Goal: Transaction & Acquisition: Purchase product/service

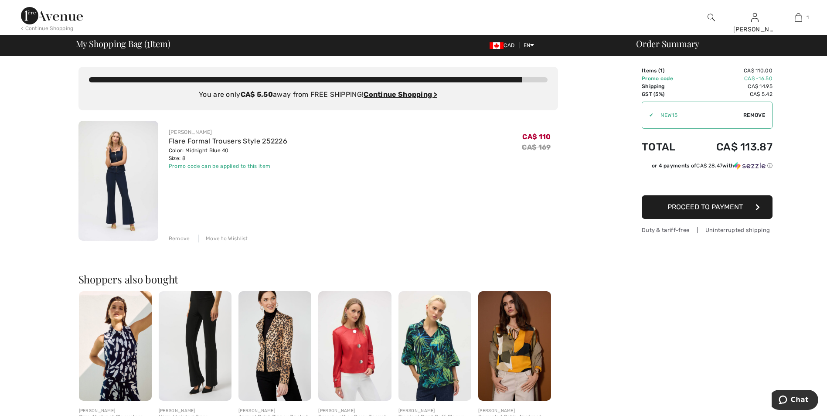
click at [66, 27] on div "< Continue Shopping" at bounding box center [47, 28] width 53 height 8
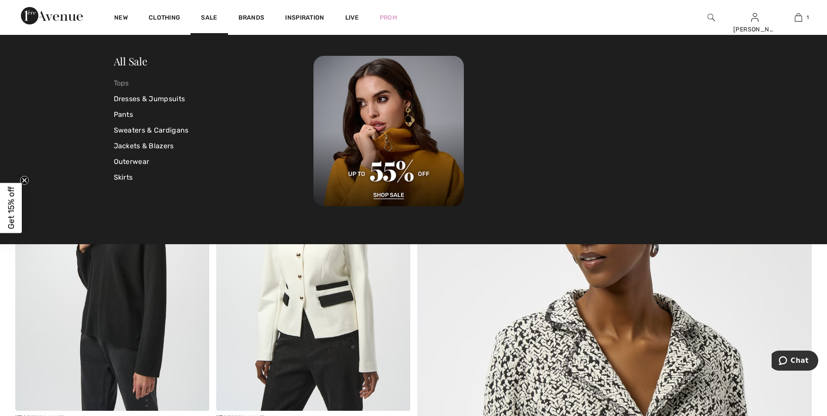
click at [126, 85] on link "Tops" at bounding box center [214, 83] width 200 height 16
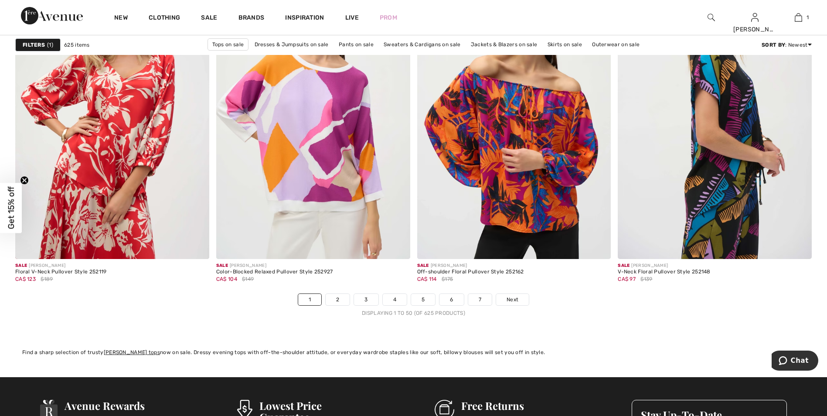
scroll to position [4885, 0]
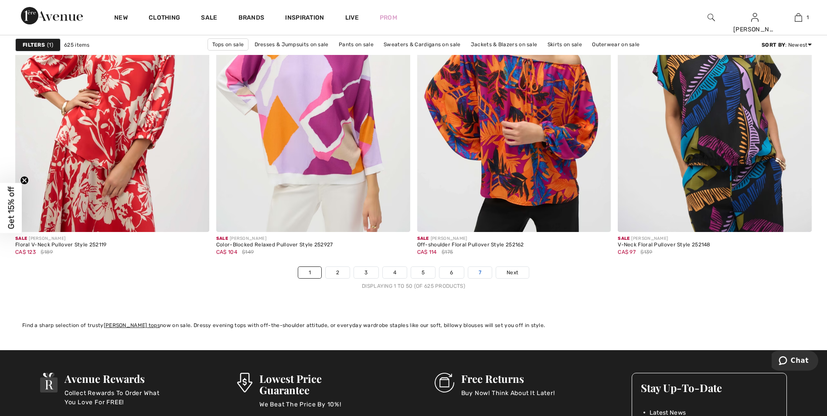
click at [485, 273] on link "7" at bounding box center [480, 272] width 24 height 11
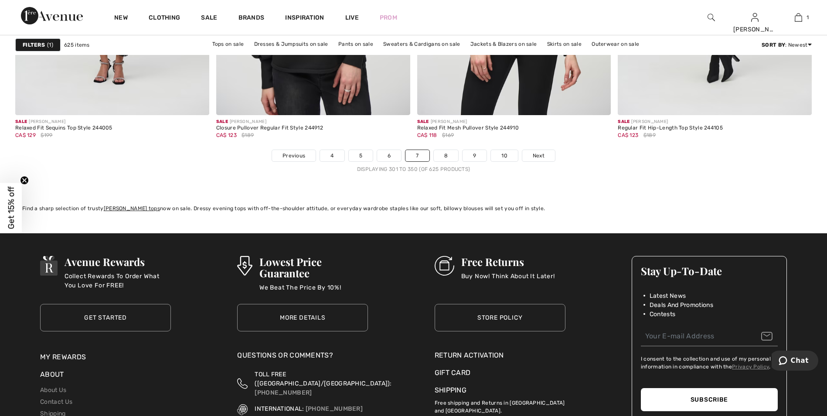
scroll to position [5016, 0]
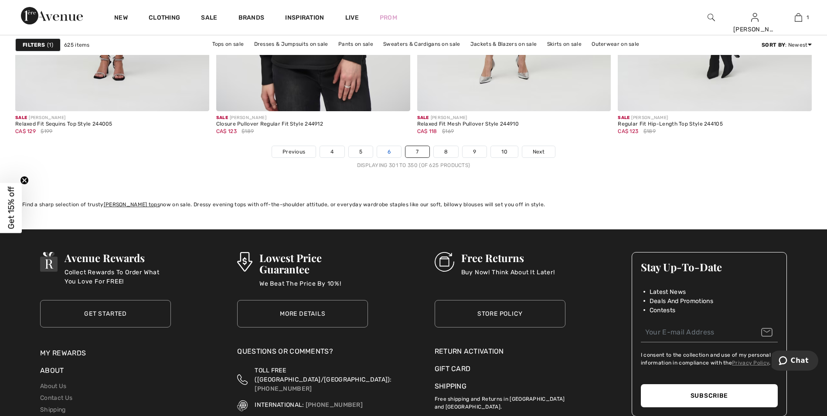
click at [386, 146] on link "6" at bounding box center [389, 151] width 24 height 11
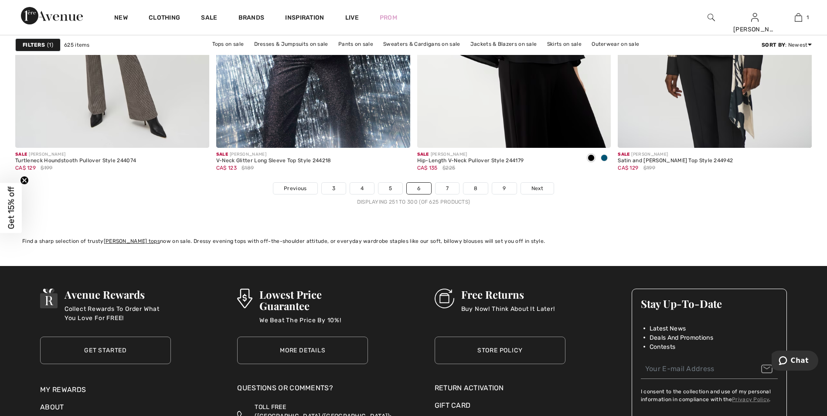
scroll to position [5016, 0]
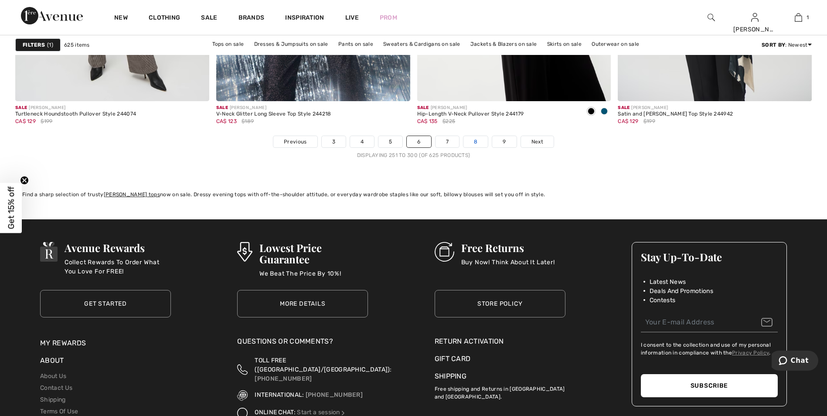
click at [476, 138] on link "8" at bounding box center [476, 141] width 24 height 11
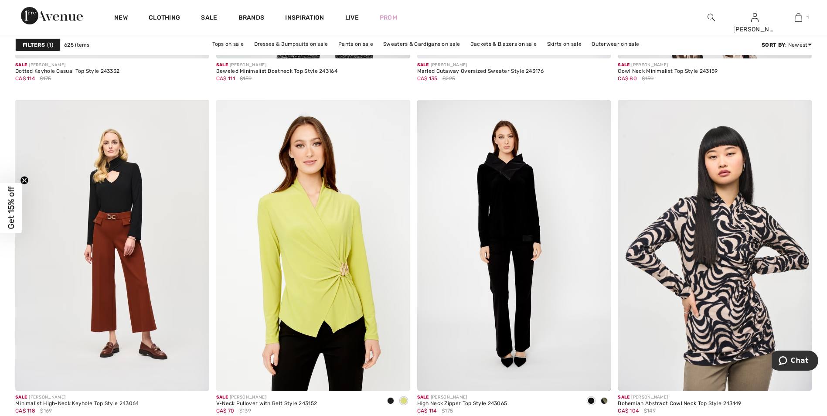
scroll to position [1832, 0]
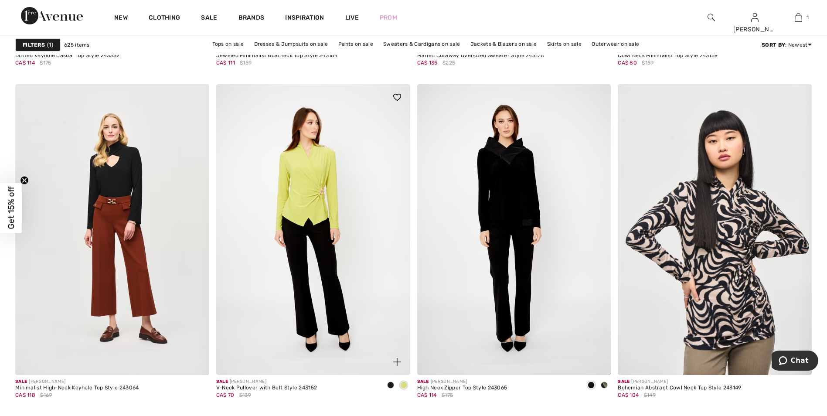
click at [311, 198] on img at bounding box center [313, 229] width 194 height 291
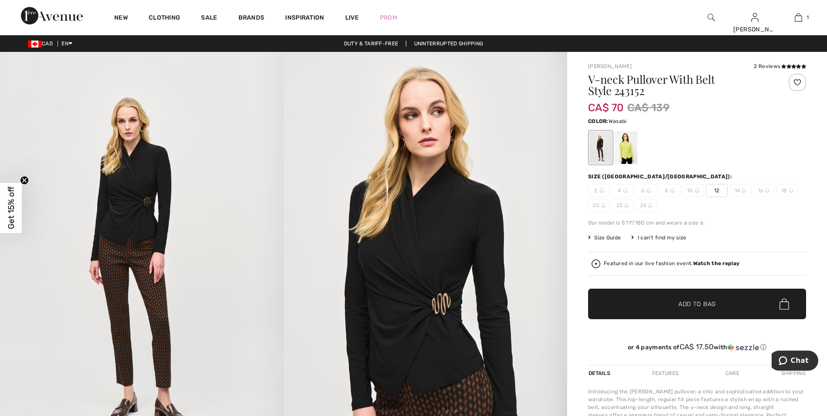
click at [625, 148] on div at bounding box center [626, 147] width 23 height 33
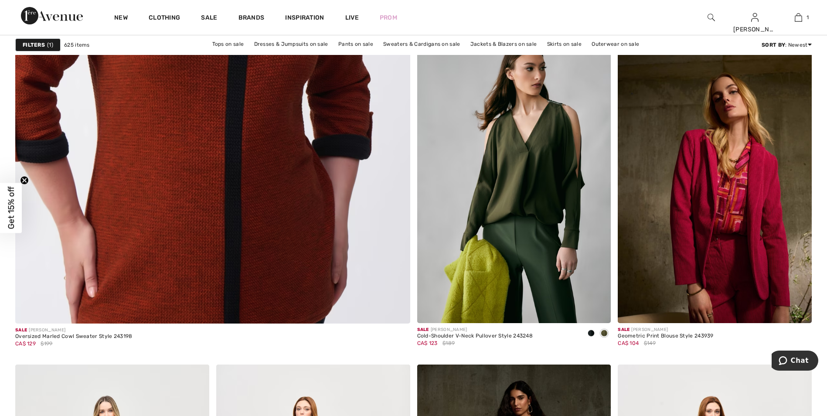
scroll to position [3010, 0]
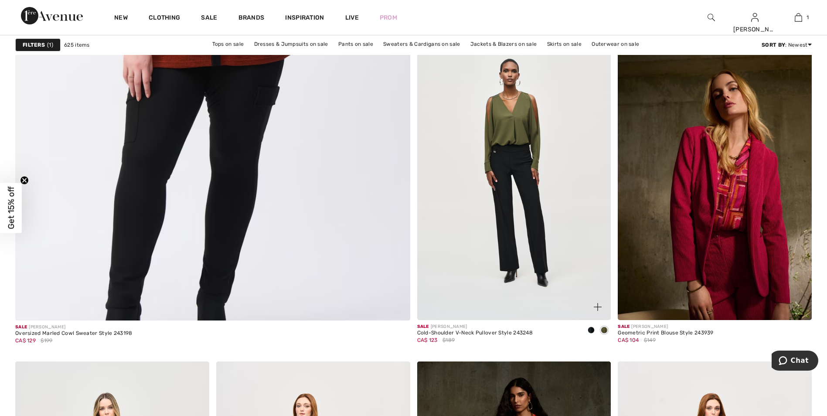
click at [509, 133] on img at bounding box center [514, 174] width 194 height 291
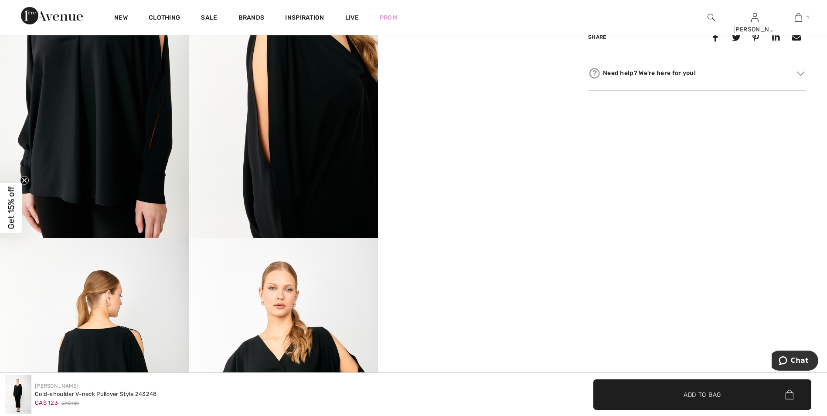
scroll to position [523, 0]
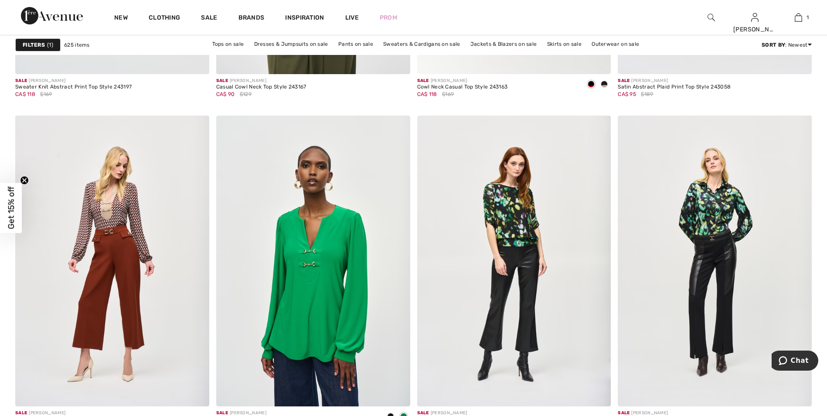
scroll to position [4755, 0]
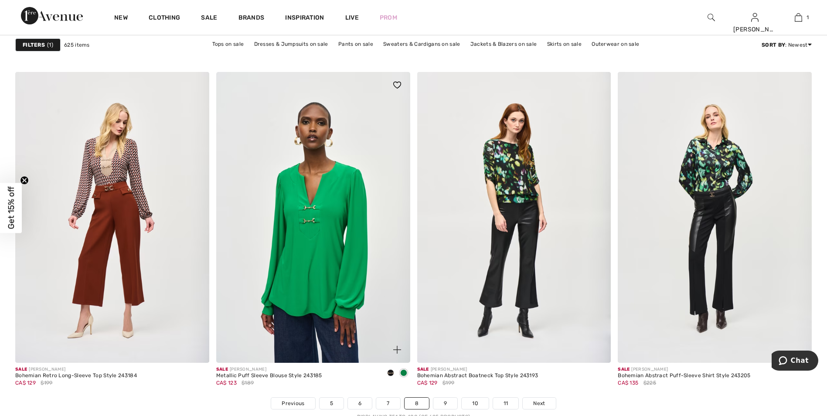
click at [310, 273] on img at bounding box center [313, 217] width 194 height 291
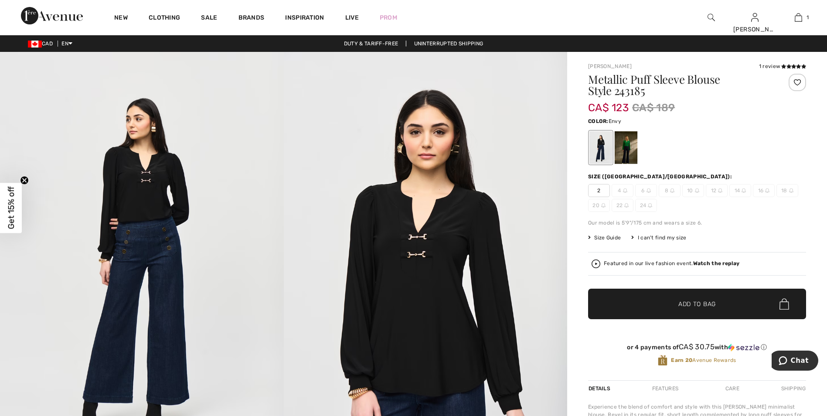
click at [625, 157] on div at bounding box center [626, 147] width 23 height 33
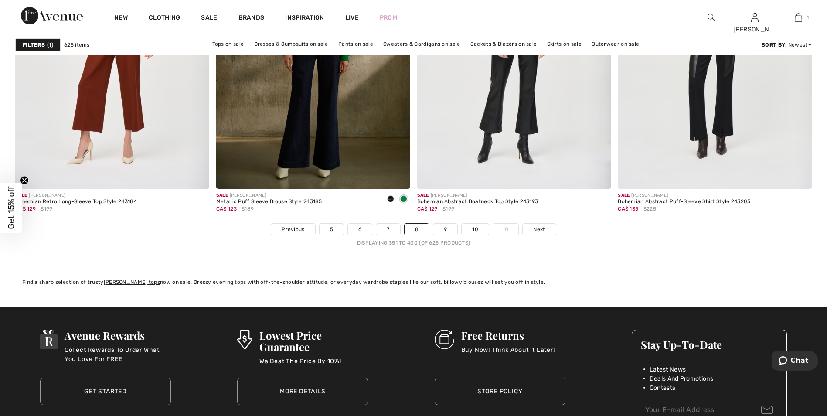
scroll to position [4929, 0]
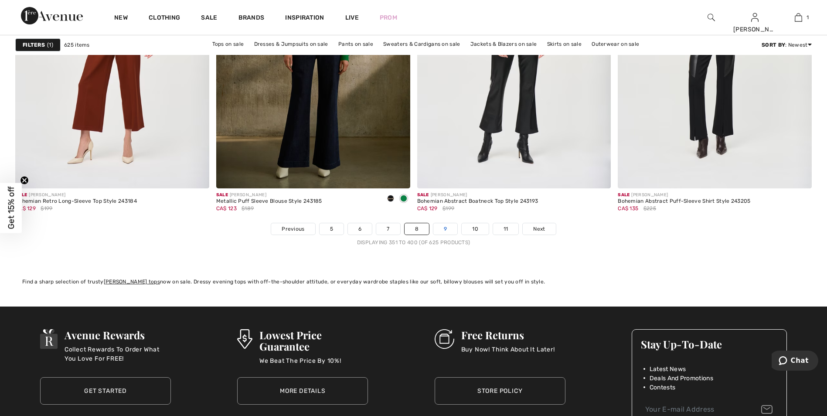
click at [441, 228] on link "9" at bounding box center [446, 228] width 24 height 11
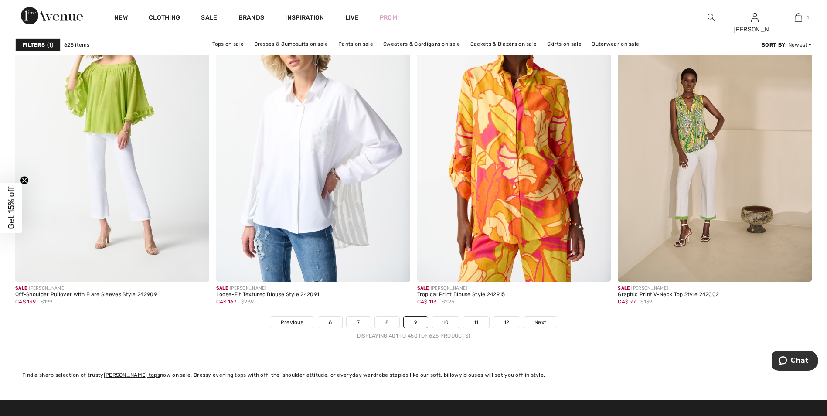
scroll to position [4885, 0]
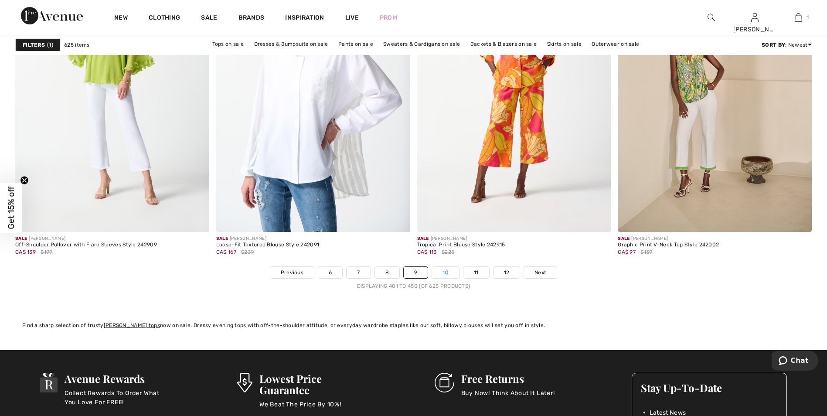
click at [455, 275] on link "10" at bounding box center [445, 272] width 27 height 11
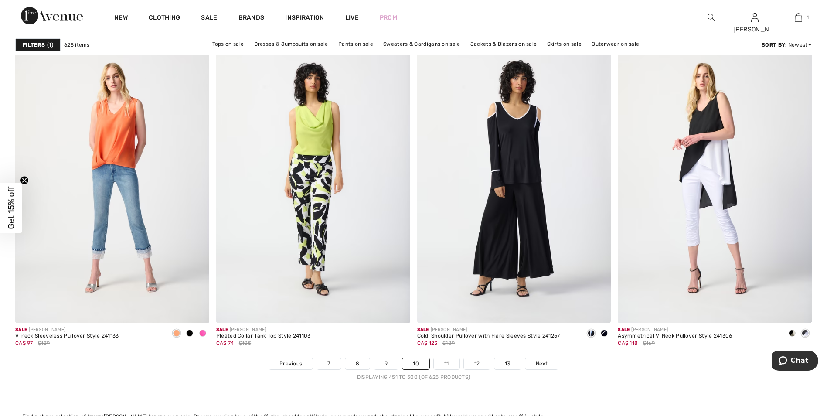
scroll to position [4842, 0]
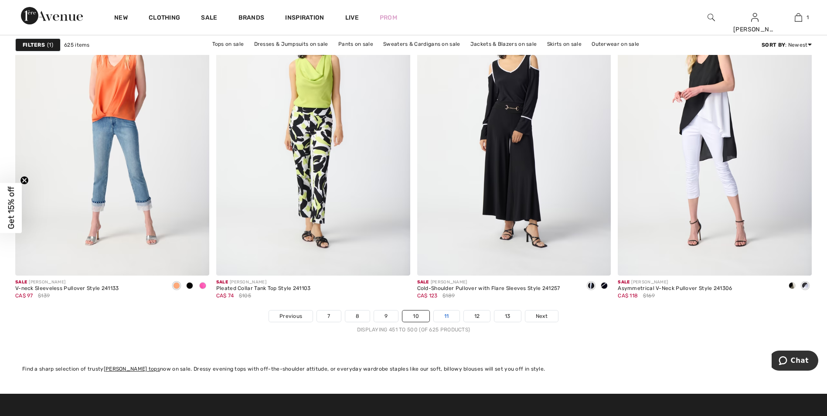
click at [451, 315] on link "11" at bounding box center [447, 316] width 26 height 11
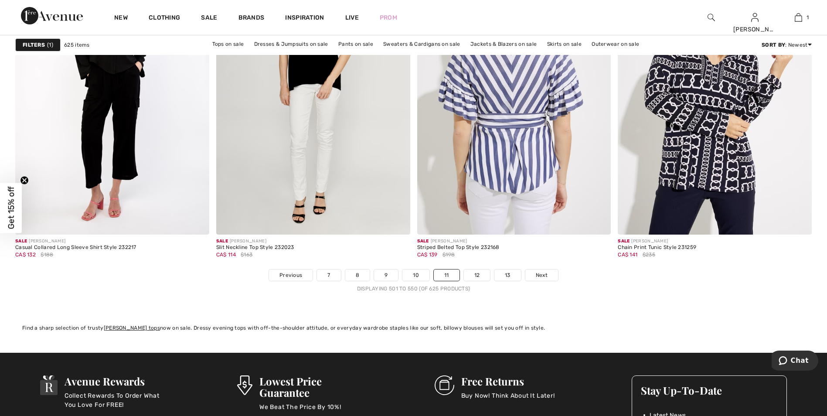
scroll to position [4885, 0]
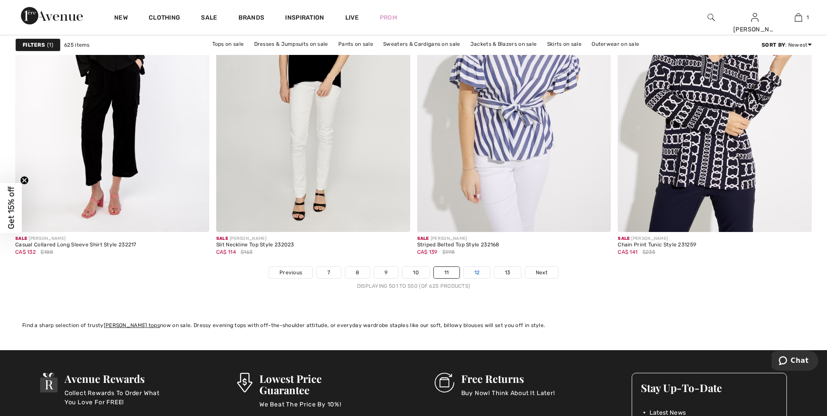
click at [475, 272] on link "12" at bounding box center [477, 272] width 27 height 11
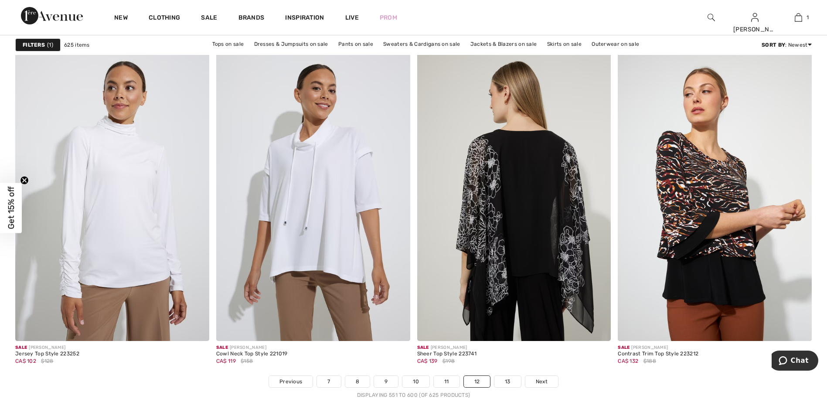
scroll to position [4798, 0]
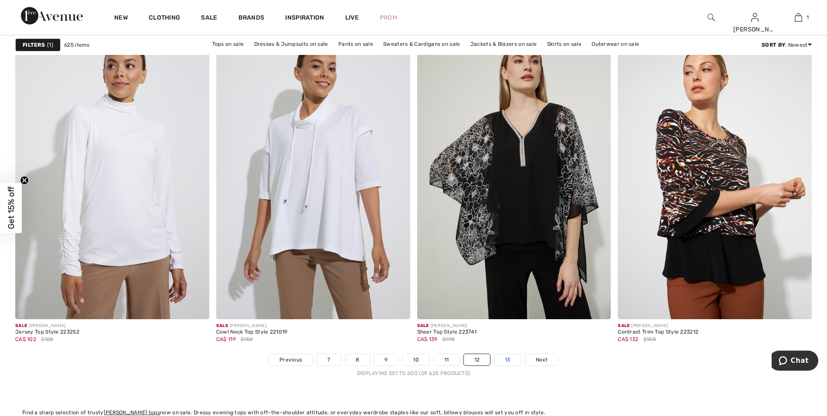
click at [513, 363] on link "13" at bounding box center [508, 359] width 27 height 11
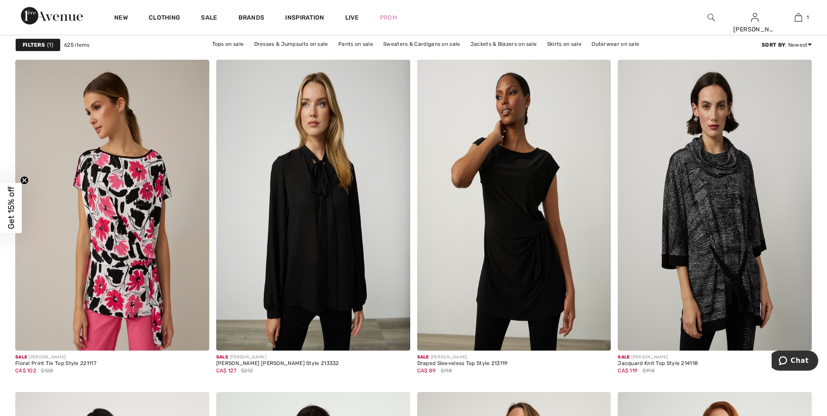
scroll to position [1483, 0]
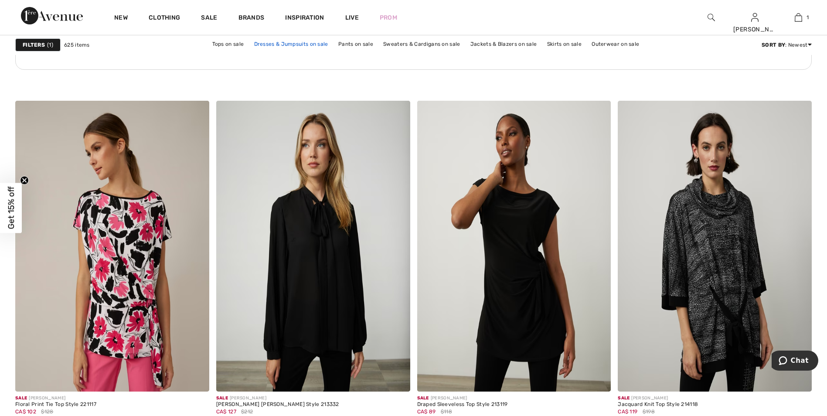
click at [319, 46] on link "Dresses & Jumpsuits on sale" at bounding box center [291, 43] width 83 height 11
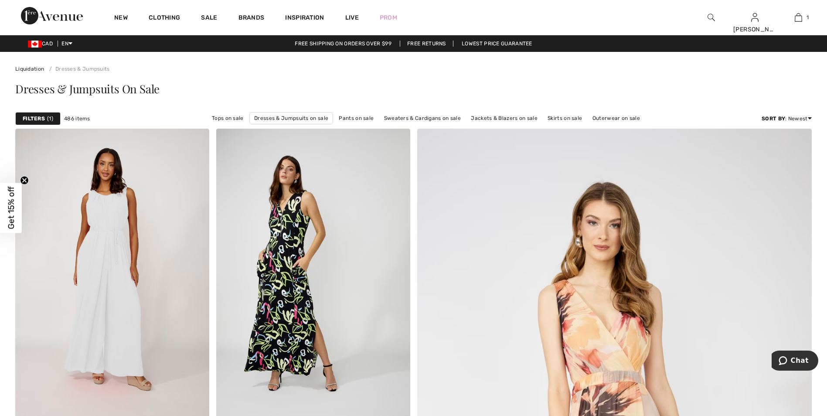
click at [33, 116] on strong "Filters" at bounding box center [34, 119] width 22 height 8
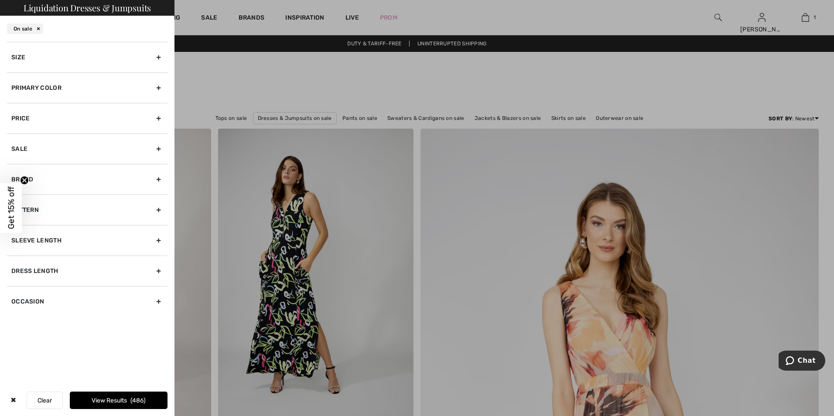
click at [157, 58] on div "Size" at bounding box center [87, 57] width 161 height 31
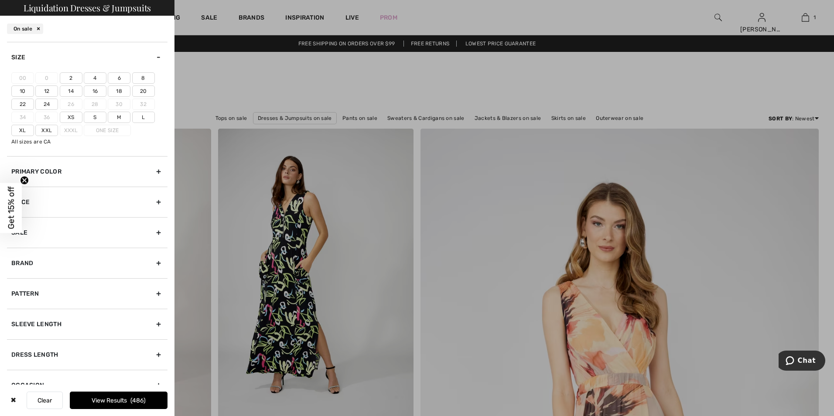
click at [144, 76] on label "8" at bounding box center [143, 77] width 23 height 11
click at [0, 0] on input"] "8" at bounding box center [0, 0] width 0 height 0
click at [141, 402] on span "199" at bounding box center [139, 400] width 14 height 7
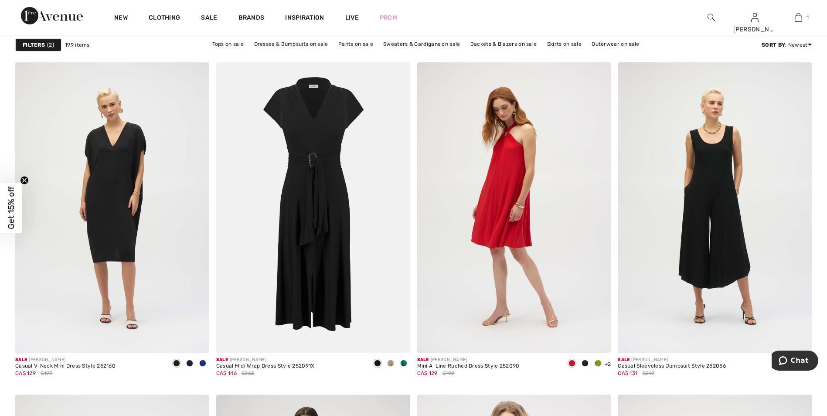
scroll to position [1527, 0]
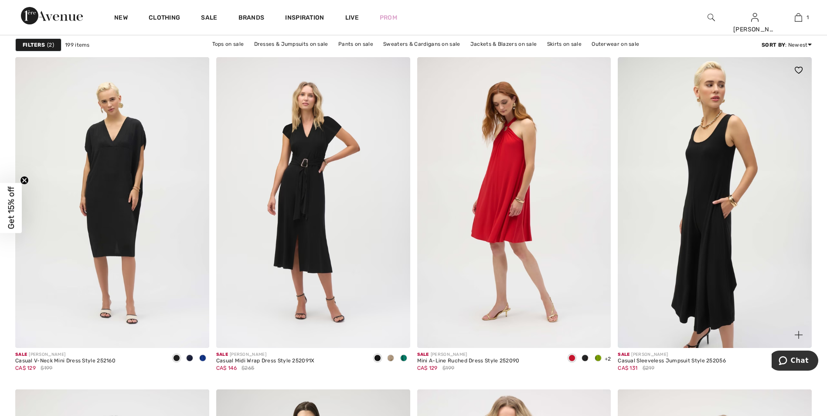
click at [666, 244] on img at bounding box center [715, 202] width 194 height 291
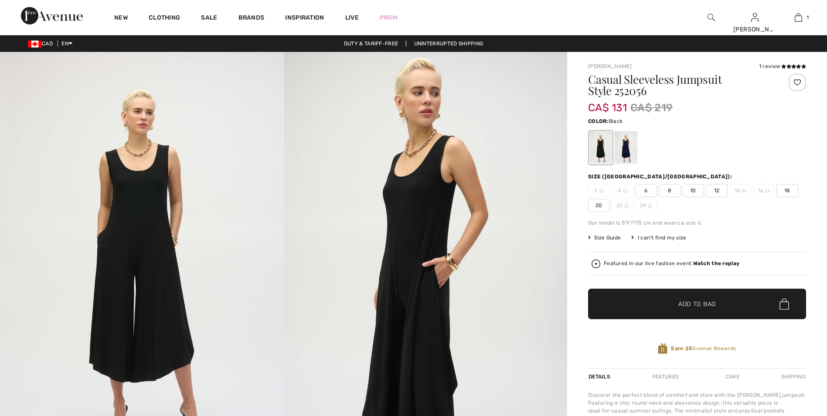
click at [670, 191] on span "8" at bounding box center [670, 190] width 22 height 13
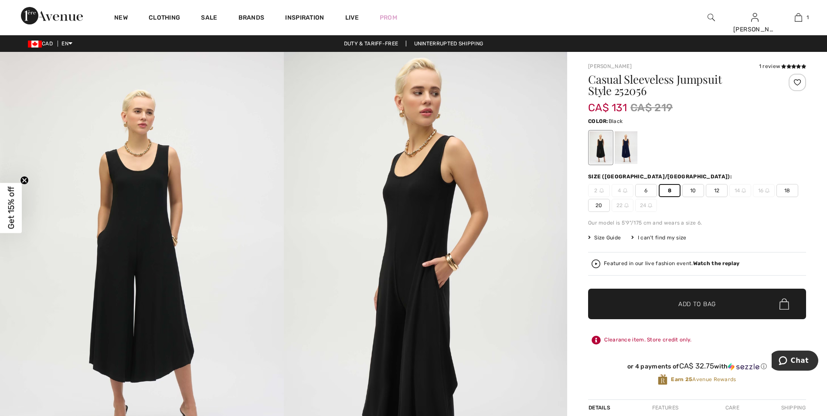
click at [713, 262] on strong "Watch the replay" at bounding box center [717, 263] width 47 height 6
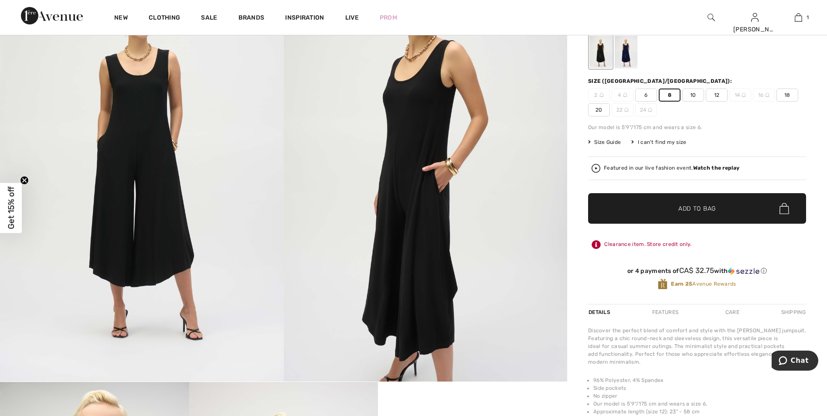
scroll to position [87, 0]
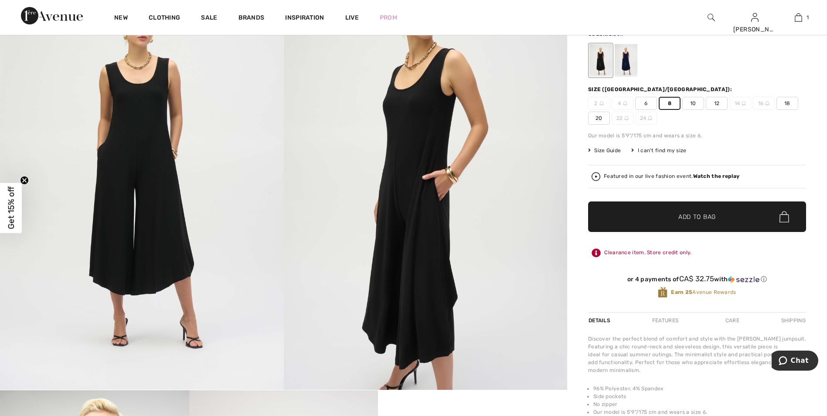
click at [698, 217] on span "Add to Bag" at bounding box center [698, 216] width 38 height 9
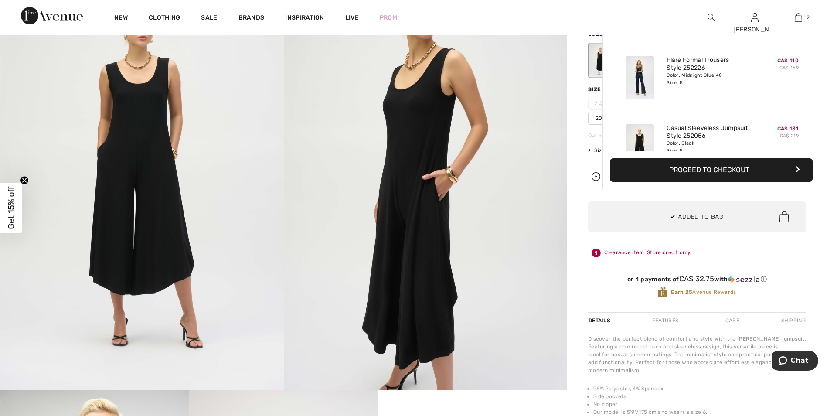
scroll to position [27, 0]
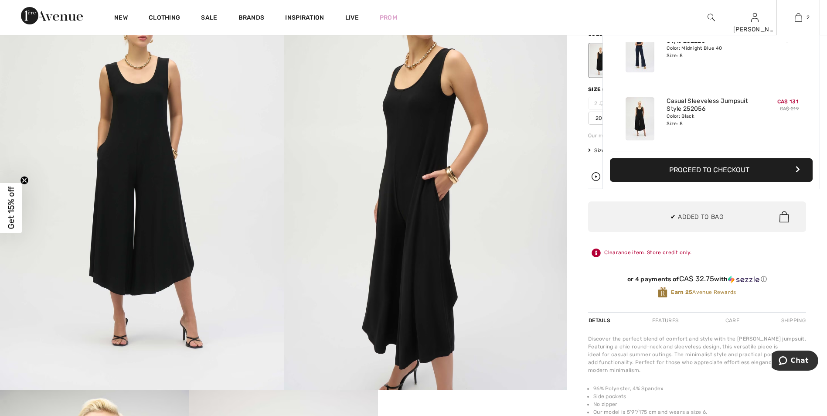
click at [723, 174] on button "Proceed to Checkout" at bounding box center [711, 170] width 203 height 24
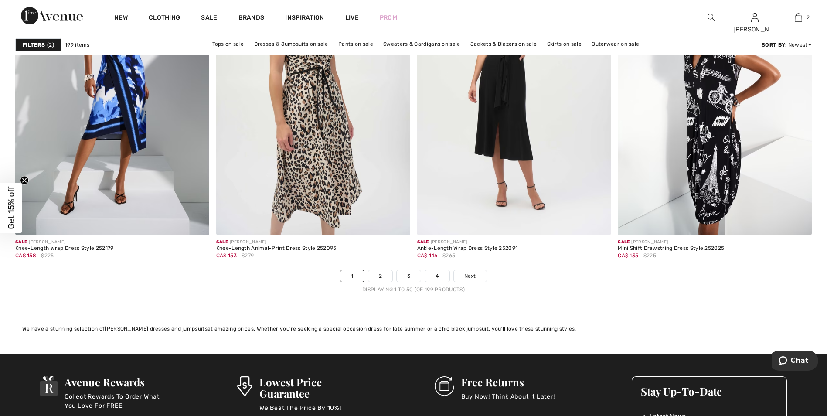
scroll to position [4885, 0]
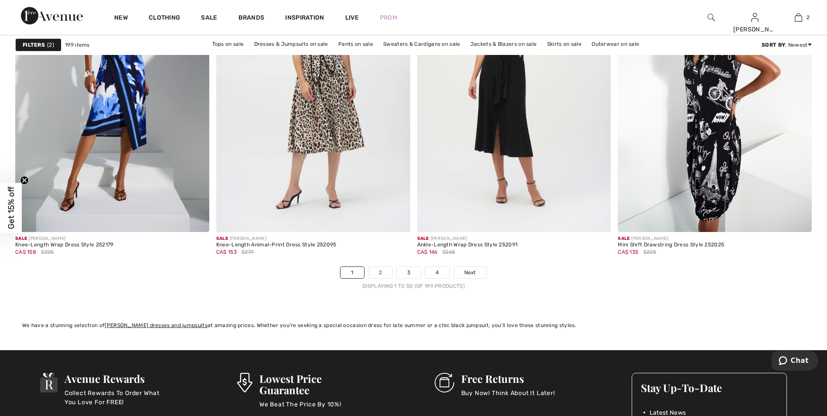
click at [381, 273] on link "2" at bounding box center [381, 272] width 24 height 11
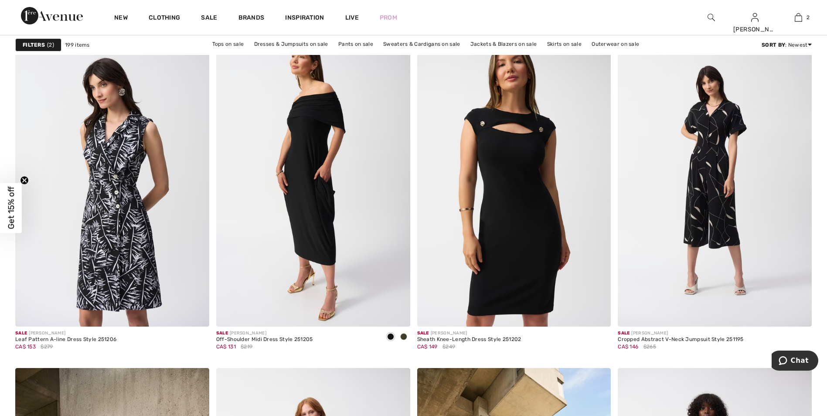
scroll to position [3315, 0]
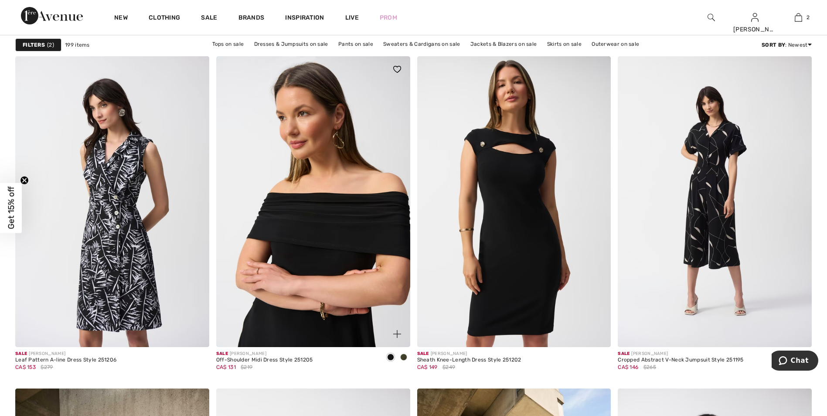
click at [344, 243] on img at bounding box center [313, 201] width 194 height 291
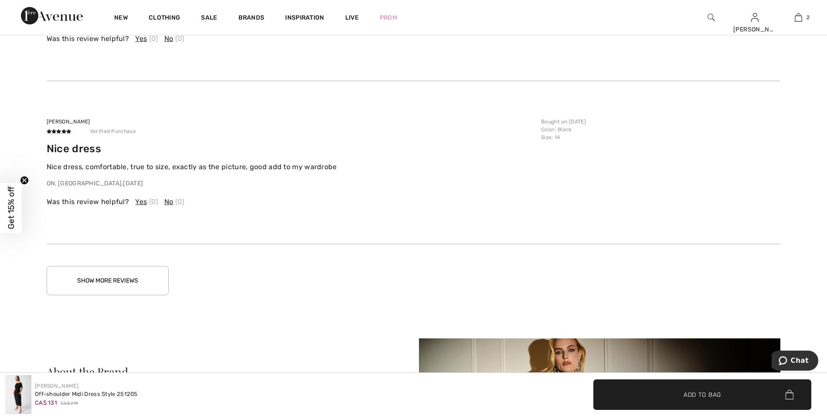
scroll to position [1919, 0]
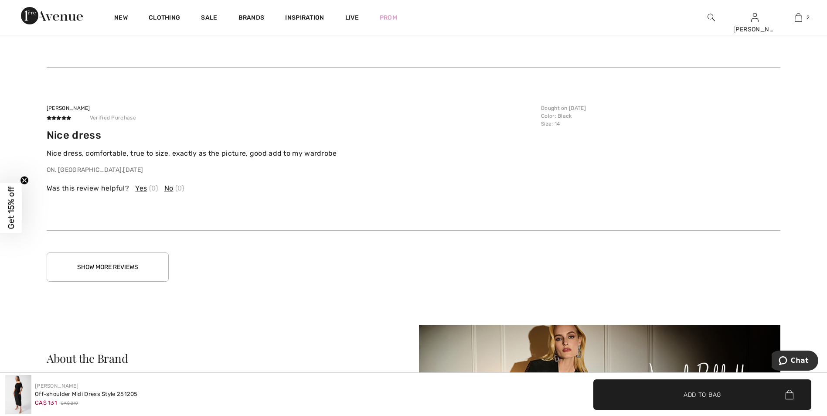
click at [131, 270] on button "Show More Reviews" at bounding box center [108, 267] width 122 height 29
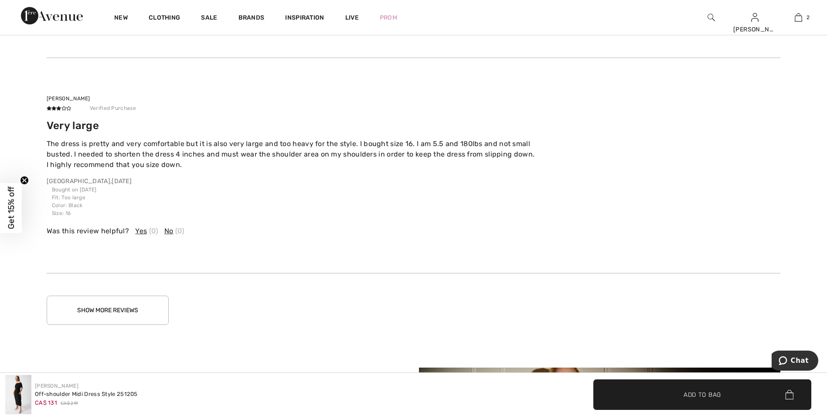
scroll to position [2530, 0]
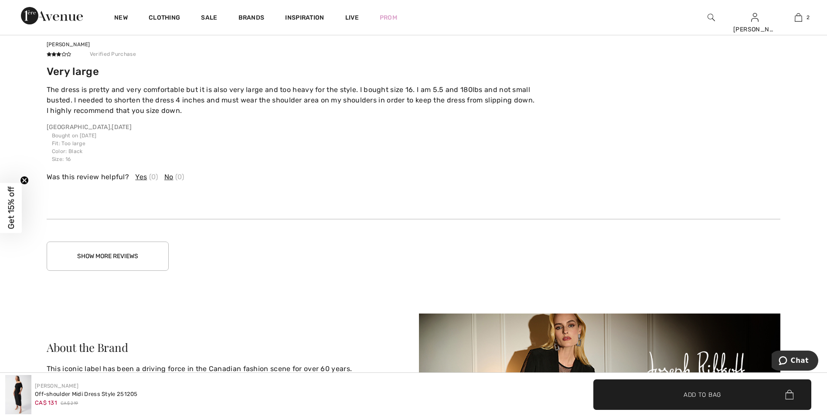
click at [139, 258] on button "Show More Reviews" at bounding box center [108, 256] width 122 height 29
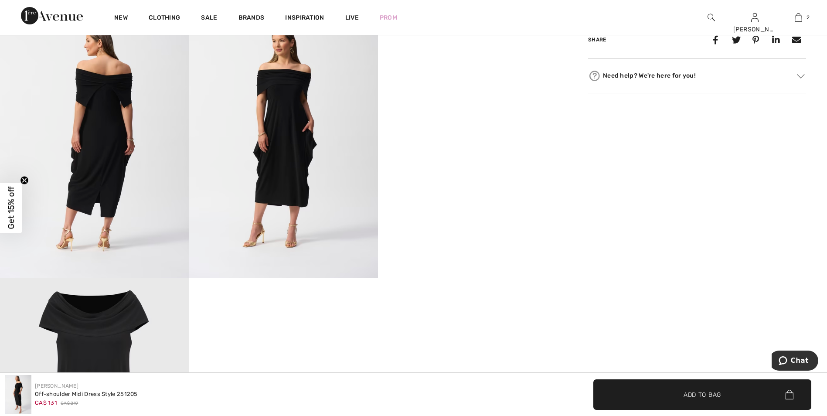
scroll to position [436, 0]
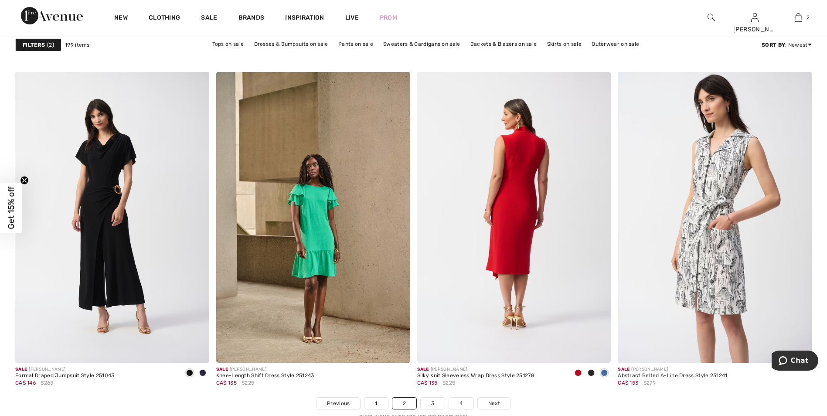
scroll to position [4798, 0]
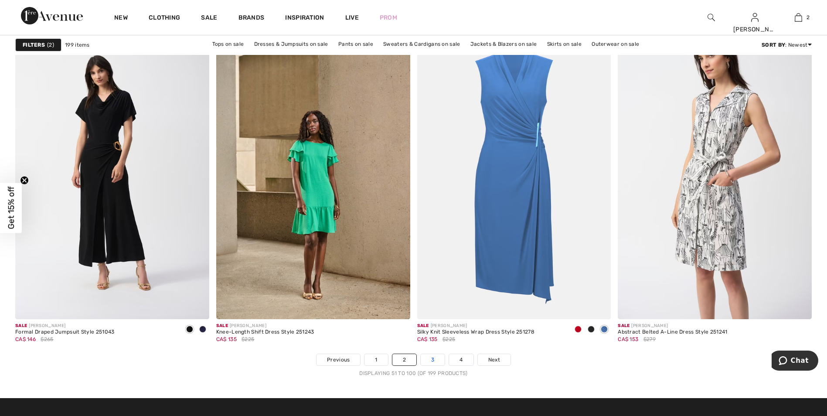
click at [435, 359] on link "3" at bounding box center [433, 359] width 24 height 11
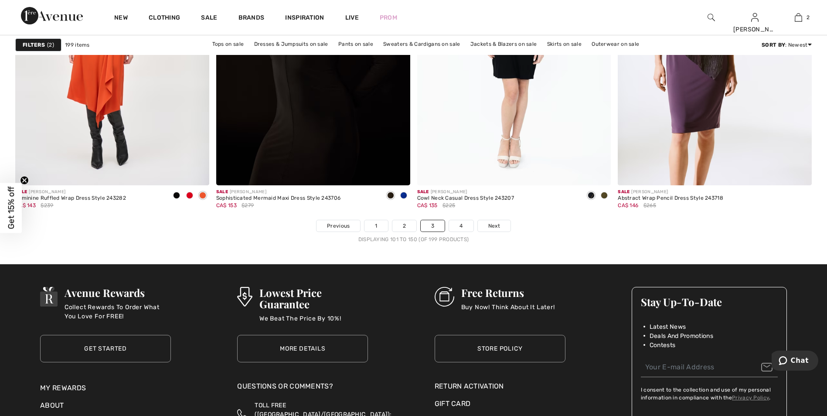
scroll to position [4973, 0]
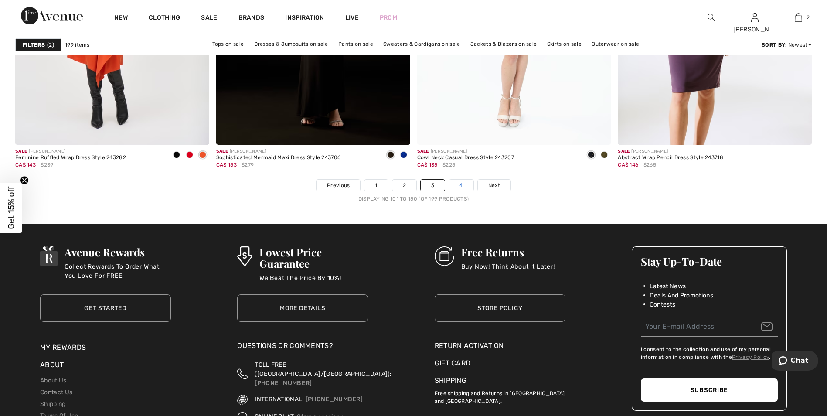
click at [458, 188] on link "4" at bounding box center [461, 185] width 24 height 11
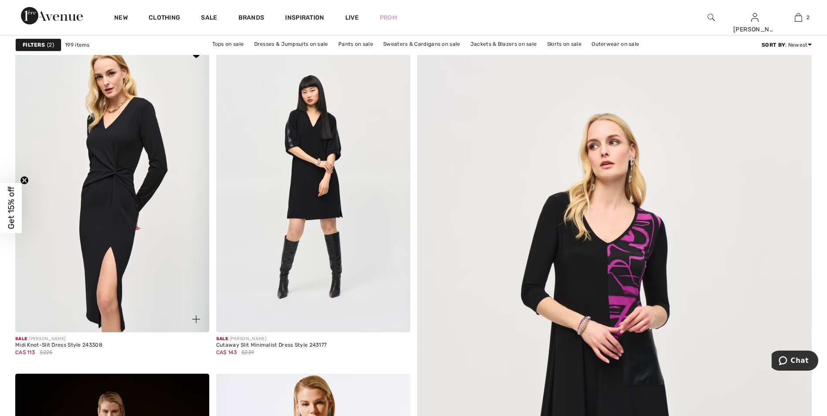
click at [123, 207] on img at bounding box center [112, 186] width 194 height 291
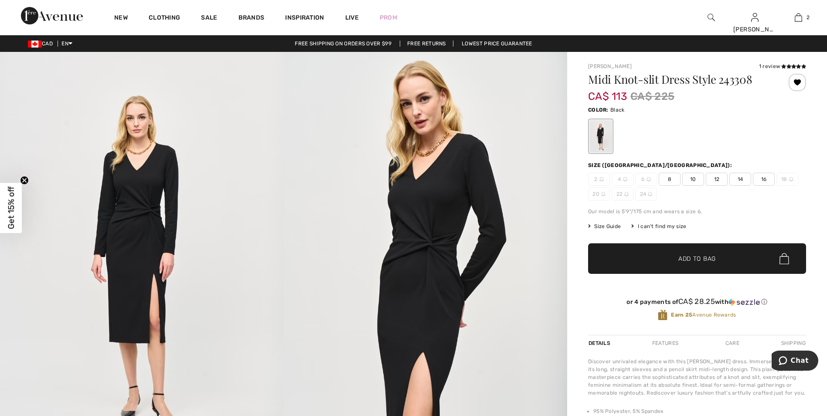
click at [668, 180] on span "8" at bounding box center [670, 179] width 22 height 13
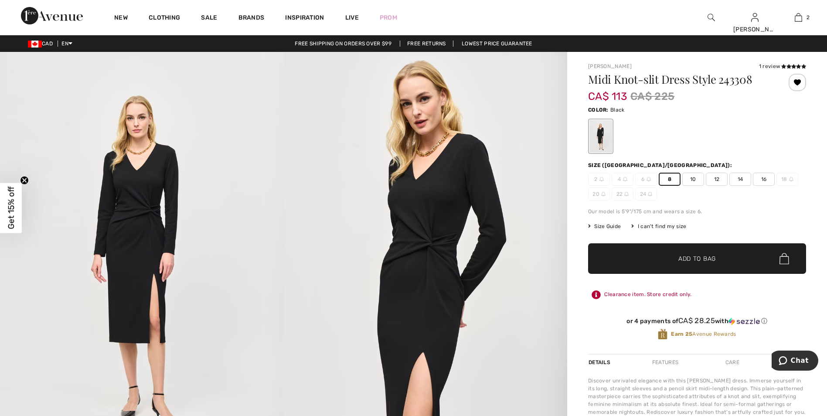
click at [687, 260] on span "Add to Bag" at bounding box center [698, 258] width 38 height 9
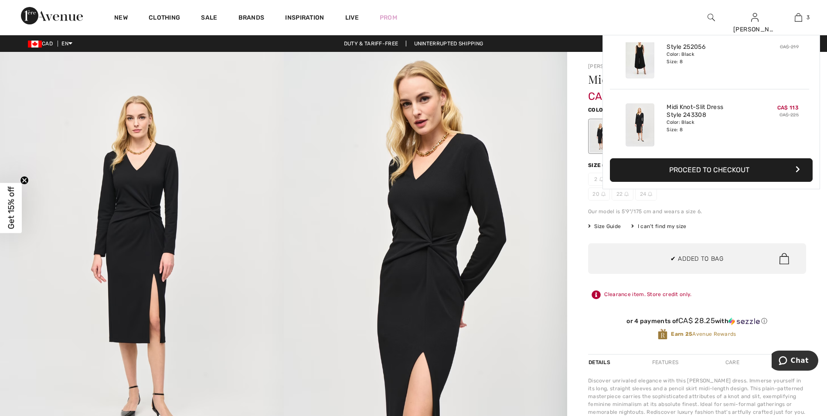
scroll to position [95, 0]
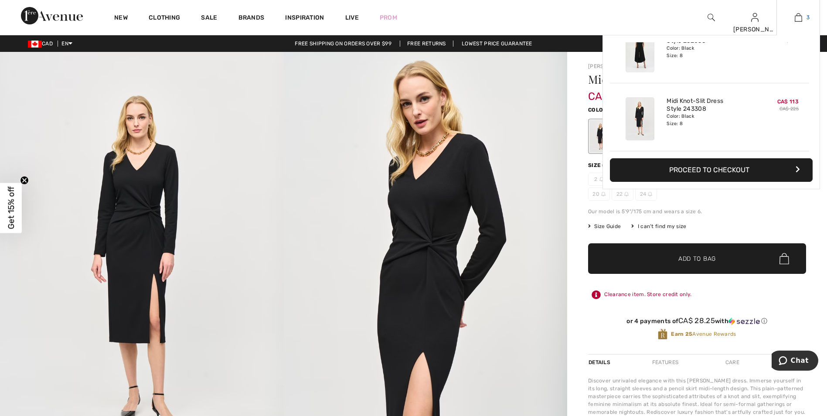
click at [799, 22] on img at bounding box center [798, 17] width 7 height 10
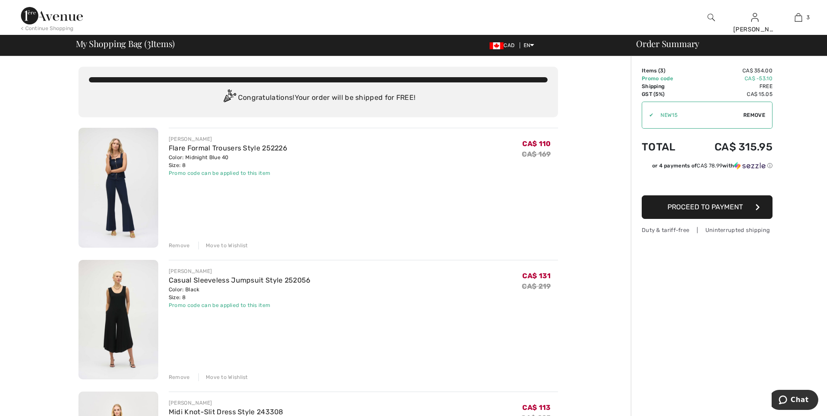
click at [181, 378] on div "Remove" at bounding box center [179, 377] width 21 height 8
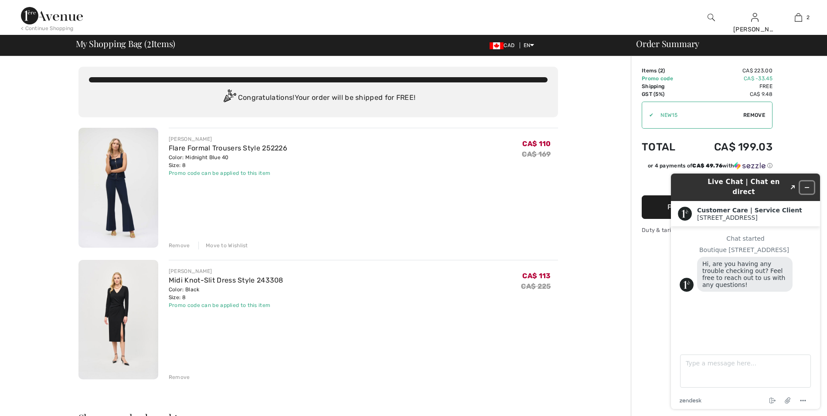
click at [806, 185] on icon "Minimize widget" at bounding box center [807, 188] width 6 height 6
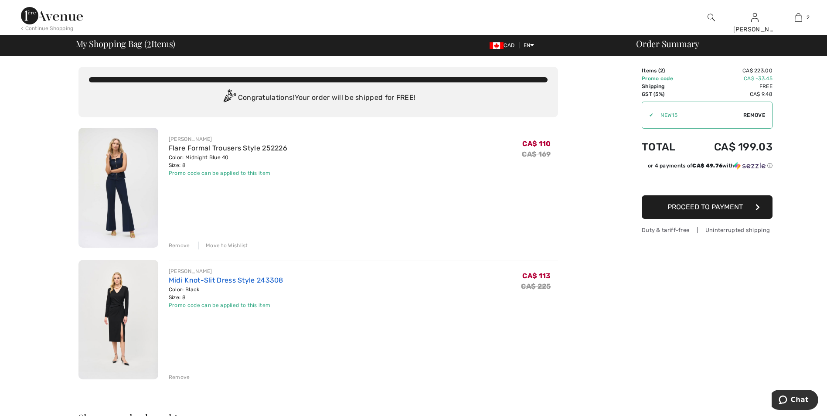
click at [234, 278] on link "Midi Knot-Slit Dress Style 243308" at bounding box center [226, 280] width 115 height 8
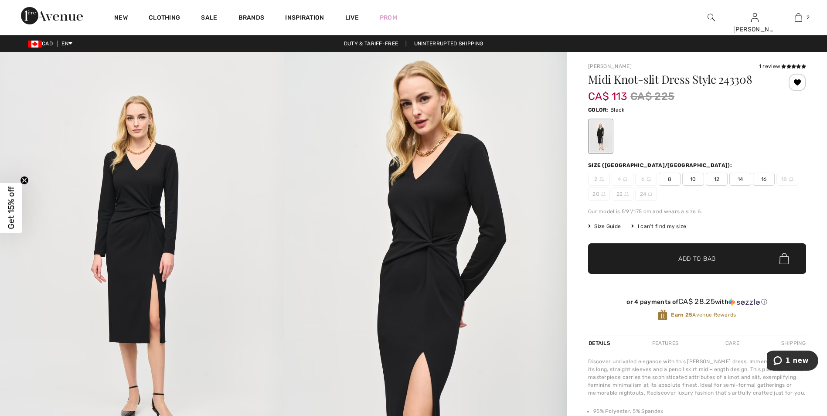
click at [425, 253] on img at bounding box center [426, 264] width 284 height 425
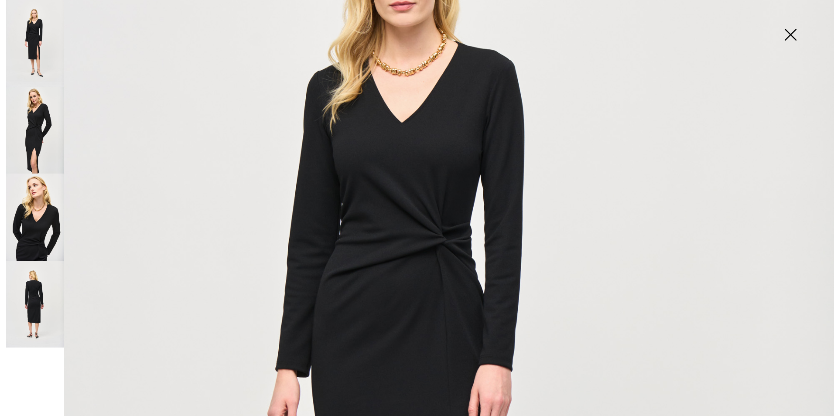
scroll to position [218, 0]
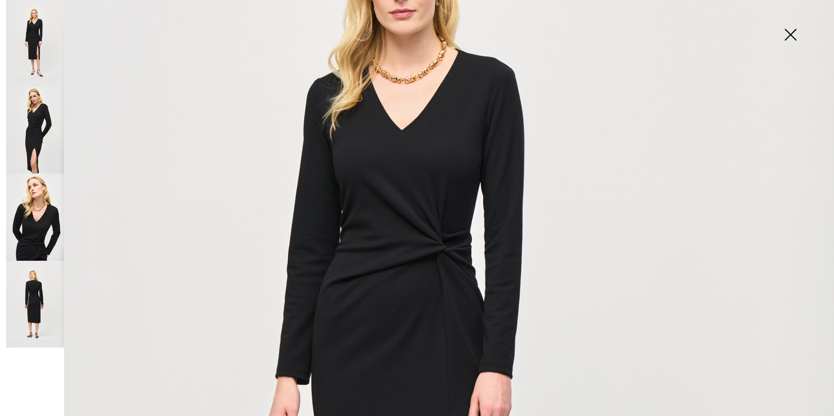
click at [34, 145] on img at bounding box center [35, 130] width 58 height 87
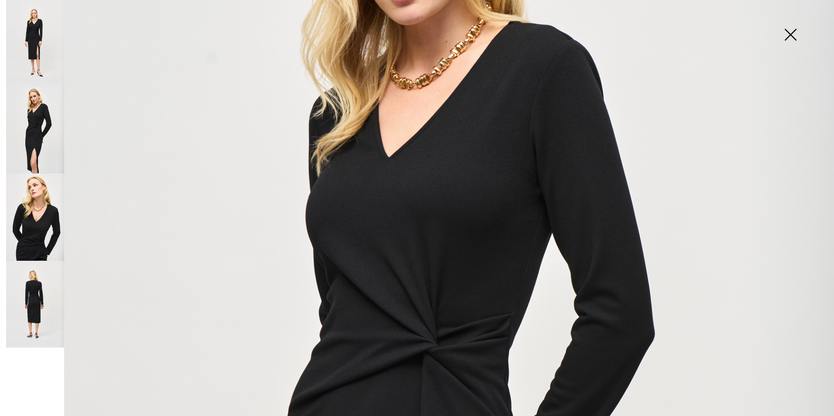
click at [790, 38] on img at bounding box center [791, 35] width 44 height 45
